Goal: Information Seeking & Learning: Learn about a topic

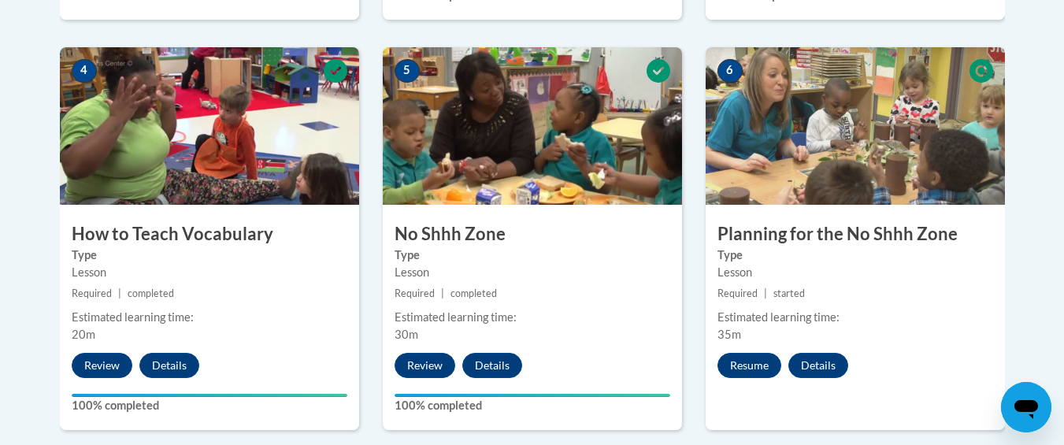
click at [1030, 342] on body "This site uses cookies to help improve your learning experience. By continuing …" at bounding box center [532, 152] width 1064 height 2088
click at [746, 367] on button "Resume" at bounding box center [749, 365] width 64 height 25
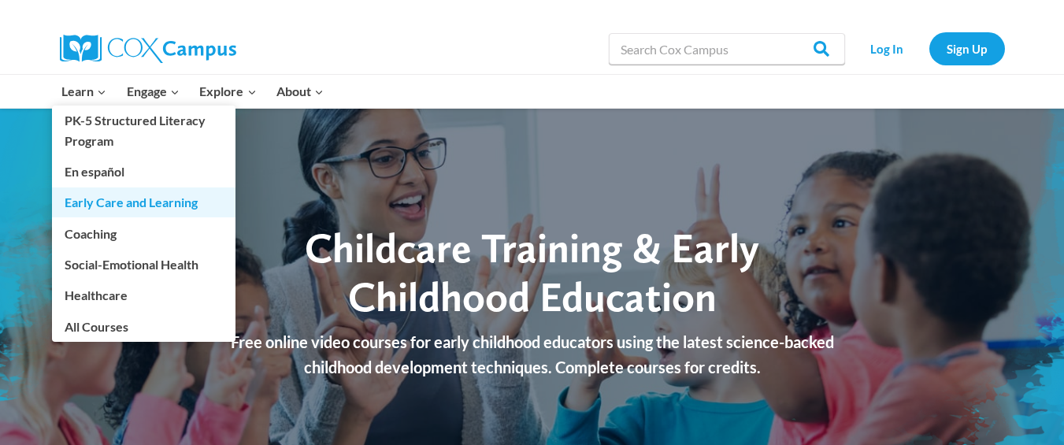
click at [96, 196] on link "Early Care and Learning" at bounding box center [143, 202] width 183 height 30
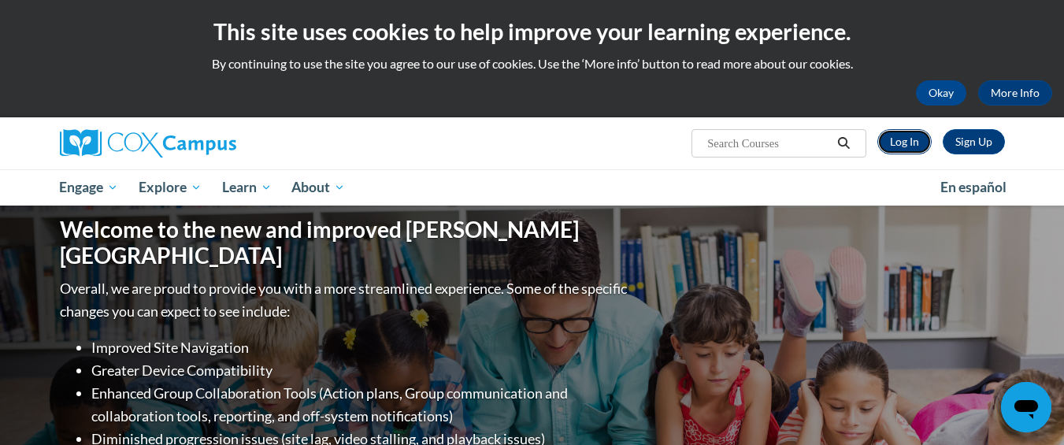
click at [916, 145] on link "Log In" at bounding box center [904, 141] width 54 height 25
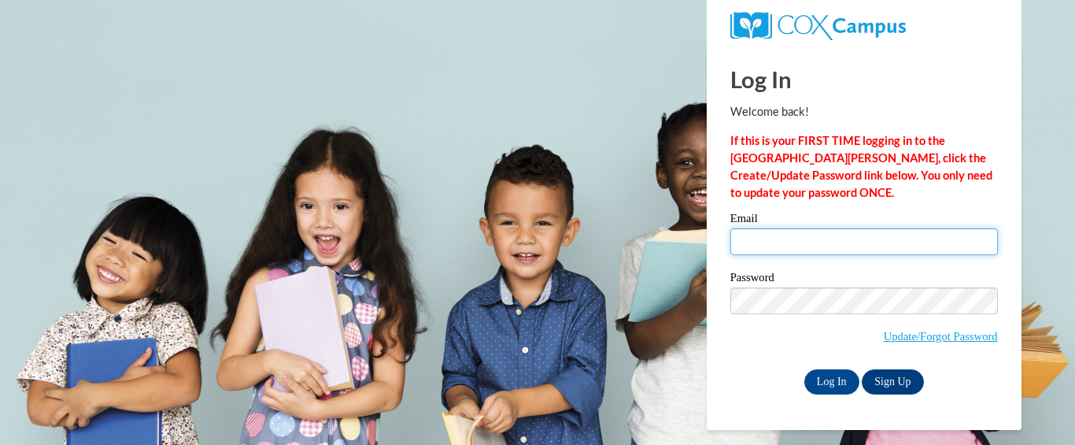
click at [796, 235] on input "Email" at bounding box center [865, 241] width 268 height 27
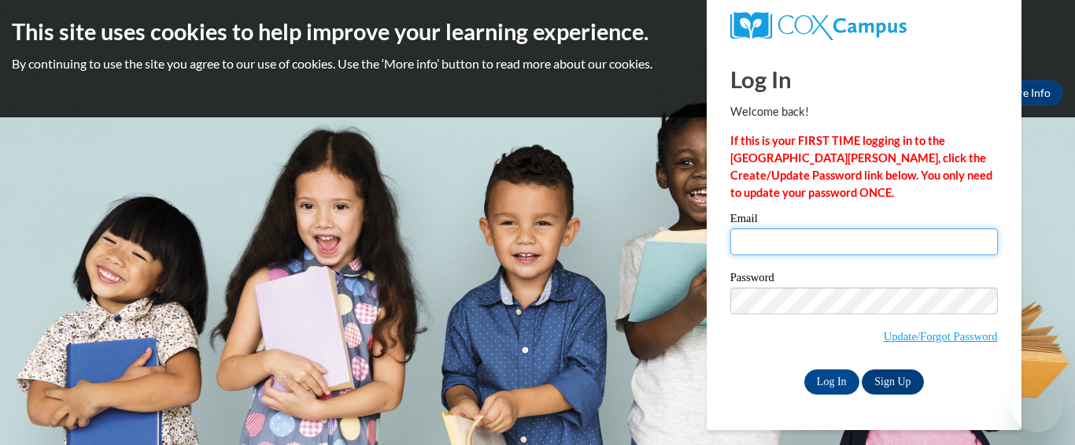
type input "mrosevidad@gmail.com"
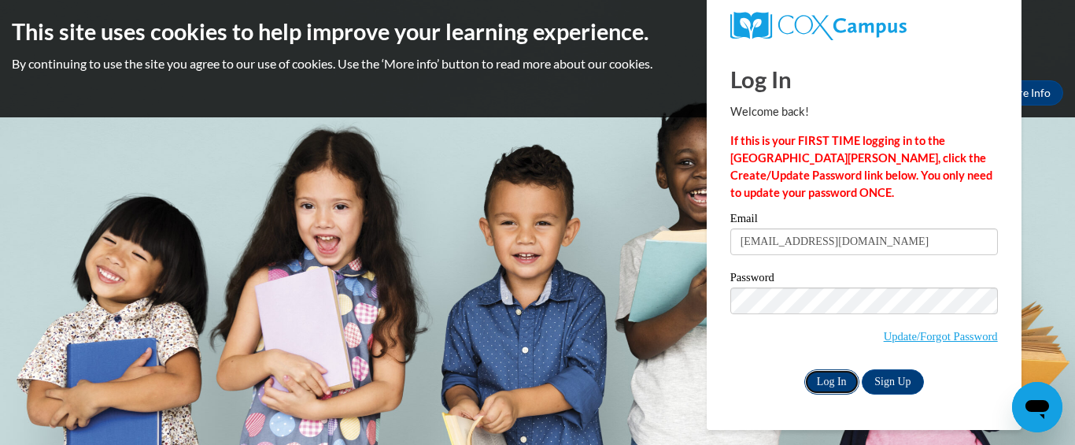
click at [824, 383] on input "Log In" at bounding box center [832, 381] width 55 height 25
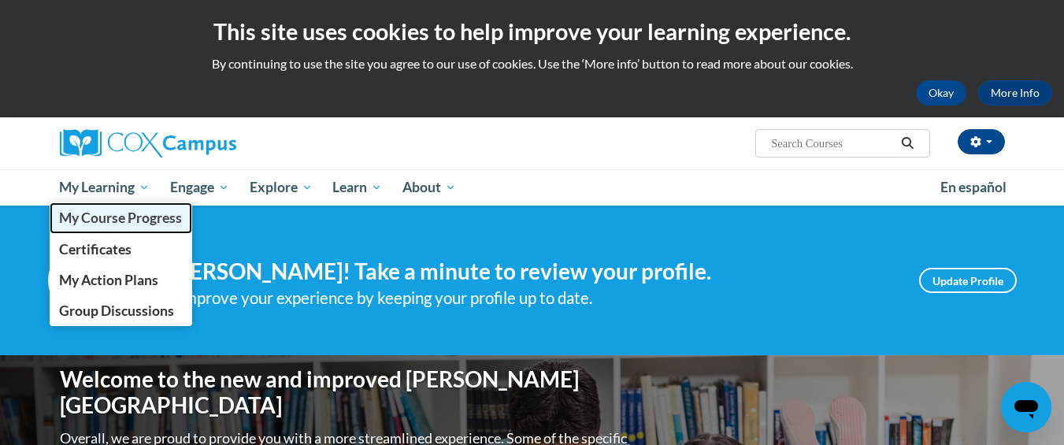
click at [93, 217] on span "My Course Progress" at bounding box center [120, 217] width 123 height 17
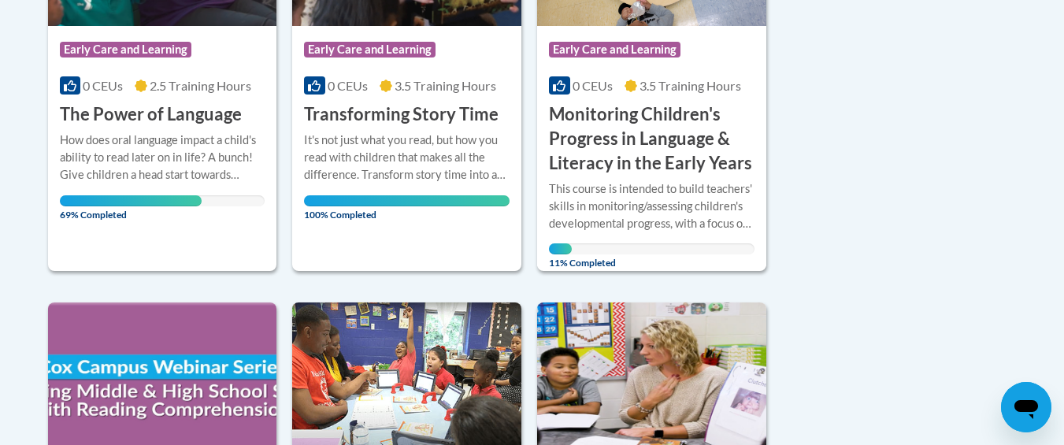
scroll to position [546, 0]
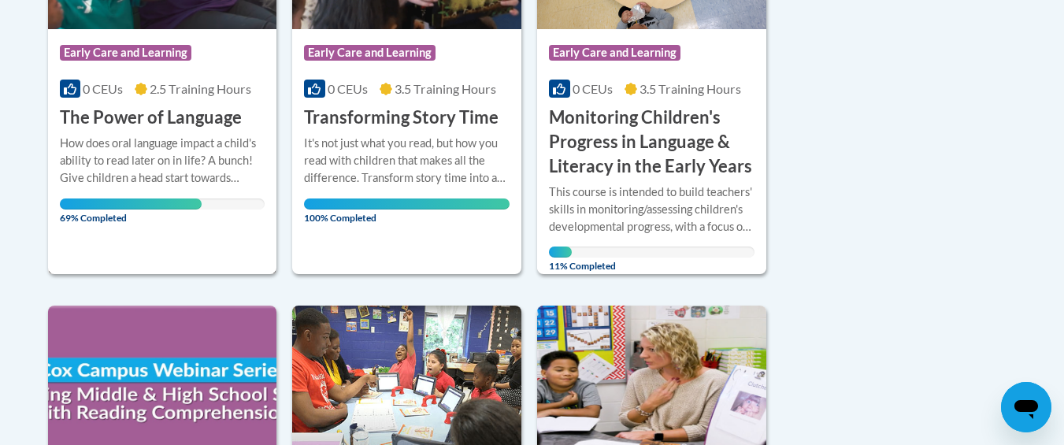
click at [153, 139] on div "How does oral language impact a child's ability to read later on in life? A bun…" at bounding box center [162, 161] width 205 height 52
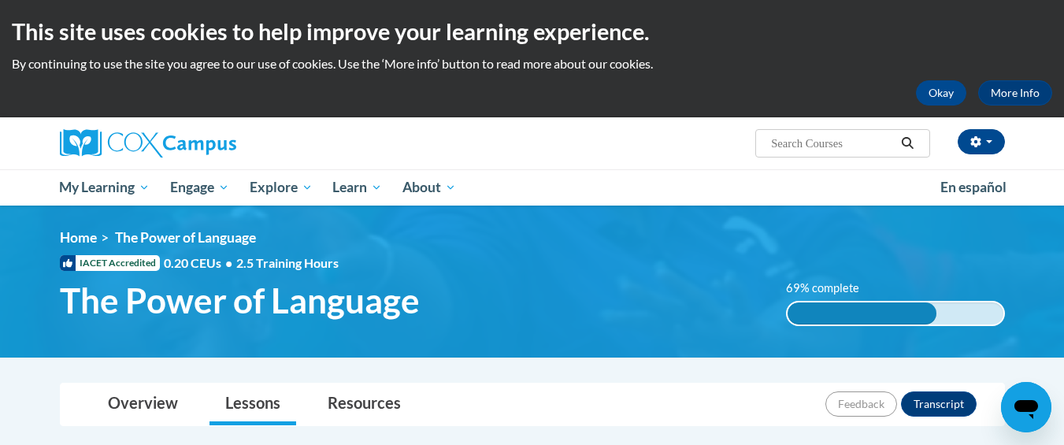
click at [453, 383] on div "Overview Lessons Resources Feedback Transcript" at bounding box center [532, 404] width 920 height 42
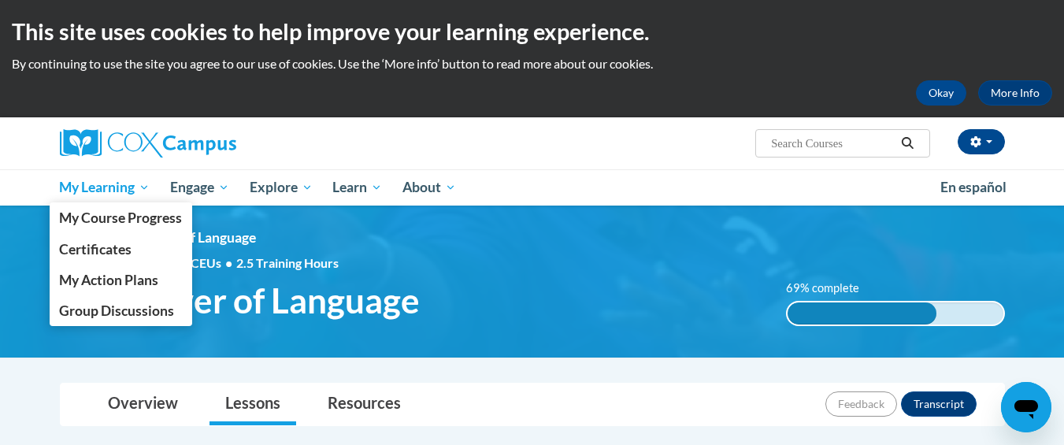
click at [109, 185] on span "My Learning" at bounding box center [104, 187] width 91 height 19
